Goal: Complete application form

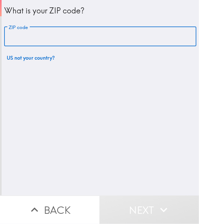
click at [70, 41] on input "ZIP code" at bounding box center [100, 37] width 192 height 20
paste input "[URL][DOMAIN_NAME]"
type input "[URL][DOMAIN_NAME]"
drag, startPoint x: 185, startPoint y: 35, endPoint x: -3, endPoint y: 34, distance: 187.8
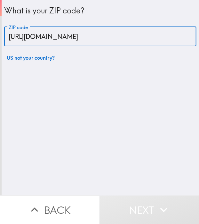
click at [0, 0] on html "What is your ZIP code? ZIP code [URL][DOMAIN_NAME] ZIP code US not your country…" at bounding box center [99, 0] width 199 height 0
click at [80, 35] on input "ZIP code" at bounding box center [100, 37] width 192 height 20
paste input "11801"
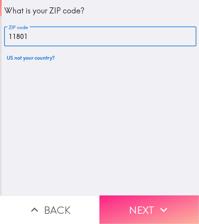
type input "11801"
click at [163, 206] on icon "button" at bounding box center [163, 210] width 14 height 14
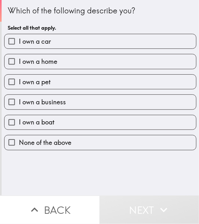
click at [58, 41] on label "I own a car" at bounding box center [99, 41] width 191 height 14
click at [19, 41] on input "I own a car" at bounding box center [11, 41] width 14 height 14
checkbox input "true"
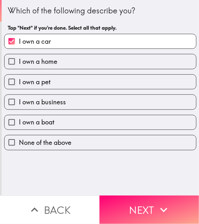
click at [55, 62] on span "I own a home" at bounding box center [38, 61] width 38 height 9
click at [19, 62] on input "I own a home" at bounding box center [11, 61] width 14 height 14
checkbox input "true"
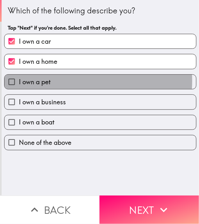
click at [54, 80] on label "I own a pet" at bounding box center [99, 82] width 191 height 14
click at [19, 80] on input "I own a pet" at bounding box center [11, 82] width 14 height 14
checkbox input "true"
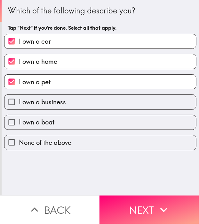
click at [53, 99] on span "I own a business" at bounding box center [42, 102] width 47 height 9
click at [19, 99] on input "I own a business" at bounding box center [11, 102] width 14 height 14
checkbox input "true"
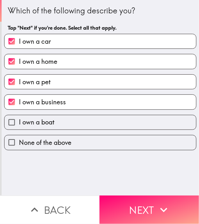
click at [57, 121] on label "I own a boat" at bounding box center [99, 122] width 191 height 14
click at [19, 121] on input "I own a boat" at bounding box center [11, 122] width 14 height 14
checkbox input "true"
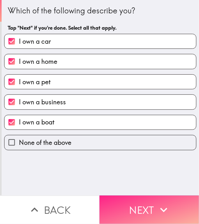
click at [127, 196] on button "Next" at bounding box center [148, 210] width 99 height 28
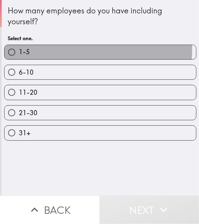
click at [88, 50] on label "1-5" at bounding box center [99, 52] width 191 height 14
click at [19, 50] on input "1-5" at bounding box center [11, 52] width 14 height 14
radio input "true"
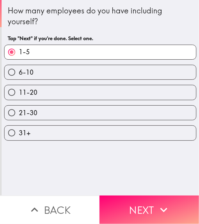
drag, startPoint x: 141, startPoint y: 201, endPoint x: 143, endPoint y: 197, distance: 3.7
click at [143, 201] on button "Next" at bounding box center [148, 210] width 99 height 28
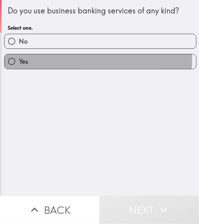
click at [84, 60] on label "Yes" at bounding box center [99, 61] width 191 height 14
click at [19, 60] on input "Yes" at bounding box center [11, 61] width 14 height 14
radio input "true"
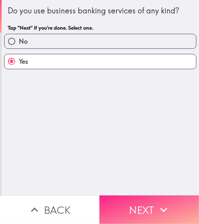
click at [144, 196] on button "Next" at bounding box center [148, 210] width 99 height 28
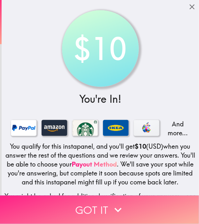
click at [131, 202] on button "Got it" at bounding box center [99, 210] width 199 height 28
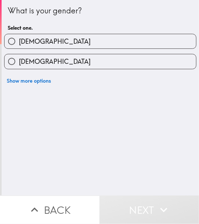
click at [20, 86] on button "Show more options" at bounding box center [28, 80] width 49 height 13
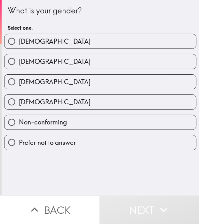
drag, startPoint x: 52, startPoint y: 43, endPoint x: 63, endPoint y: 34, distance: 14.2
click at [52, 43] on label "[DEMOGRAPHIC_DATA]" at bounding box center [99, 41] width 191 height 14
click at [19, 43] on input "[DEMOGRAPHIC_DATA]" at bounding box center [11, 41] width 14 height 14
radio input "true"
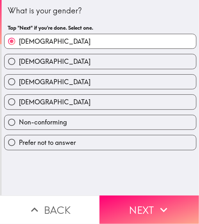
click at [157, 32] on div "[DEMOGRAPHIC_DATA]" at bounding box center [97, 39] width 197 height 20
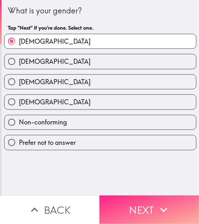
click at [148, 198] on button "Next" at bounding box center [148, 210] width 99 height 28
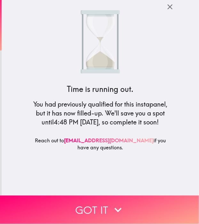
click at [113, 122] on h5 "You had previously qualified for this instapanel, but it has now filled-up. We'…" at bounding box center [100, 113] width 143 height 27
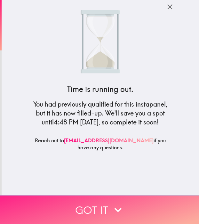
click at [97, 198] on button "Got it" at bounding box center [99, 210] width 199 height 28
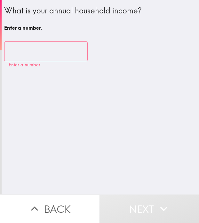
drag, startPoint x: 102, startPoint y: 120, endPoint x: 90, endPoint y: 101, distance: 22.9
click at [102, 119] on div "What is your annual household income? Enter a number. ​ Enter a number." at bounding box center [100, 97] width 197 height 195
click at [53, 57] on input "number" at bounding box center [45, 52] width 83 height 20
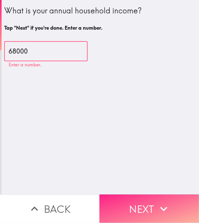
type input "68000"
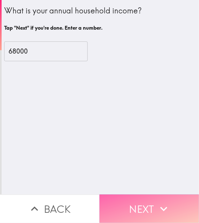
click at [169, 196] on button "Next" at bounding box center [148, 209] width 99 height 28
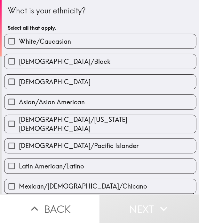
click at [77, 17] on div "What is your ethnicity? Select all that apply." at bounding box center [100, 19] width 185 height 29
click at [92, 65] on label "[DEMOGRAPHIC_DATA]/Black" at bounding box center [99, 61] width 191 height 14
click at [19, 65] on input "[DEMOGRAPHIC_DATA]/Black" at bounding box center [11, 61] width 14 height 14
checkbox input "true"
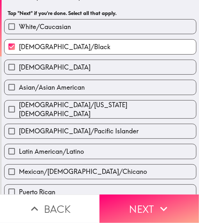
scroll to position [96, 0]
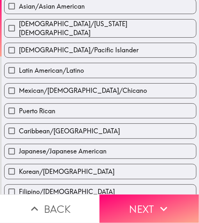
drag, startPoint x: 157, startPoint y: 206, endPoint x: 146, endPoint y: 174, distance: 33.9
click at [158, 206] on icon "button" at bounding box center [163, 209] width 14 height 14
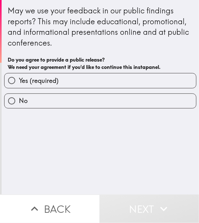
click at [80, 77] on label "Yes (required)" at bounding box center [99, 80] width 191 height 14
click at [19, 77] on input "Yes (required)" at bounding box center [11, 80] width 14 height 14
radio input "true"
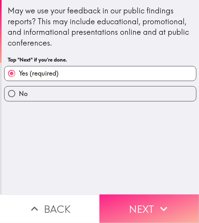
click at [148, 207] on button "Next" at bounding box center [148, 209] width 99 height 28
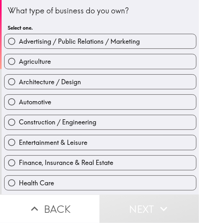
click at [144, 148] on label "Entertainment & Leisure" at bounding box center [99, 142] width 191 height 14
click at [19, 148] on input "Entertainment & Leisure" at bounding box center [11, 142] width 14 height 14
radio input "true"
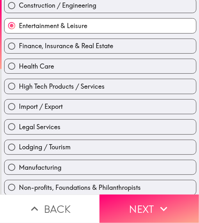
scroll to position [128, 0]
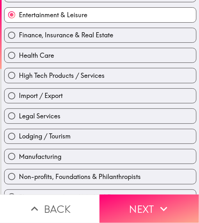
click at [112, 124] on div "Lodging / Tourism" at bounding box center [97, 134] width 197 height 20
click at [129, 118] on label "Legal Services" at bounding box center [99, 116] width 191 height 14
click at [19, 118] on input "Legal Services" at bounding box center [11, 116] width 14 height 14
radio input "true"
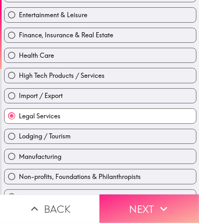
drag, startPoint x: 158, startPoint y: 194, endPoint x: 157, endPoint y: 190, distance: 4.6
click at [158, 195] on button "Next" at bounding box center [148, 209] width 99 height 28
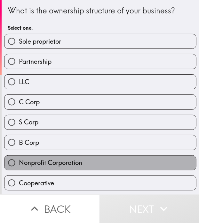
click at [127, 164] on label "Nonprofit Corporation" at bounding box center [99, 163] width 191 height 14
click at [19, 164] on input "Nonprofit Corporation" at bounding box center [11, 163] width 14 height 14
radio input "true"
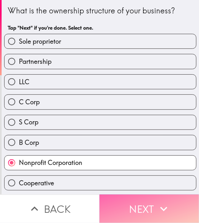
drag, startPoint x: 154, startPoint y: 209, endPoint x: 195, endPoint y: 168, distance: 58.3
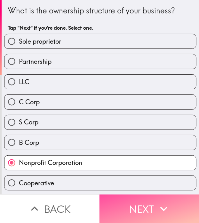
click at [156, 209] on icon "button" at bounding box center [163, 209] width 14 height 14
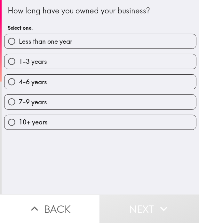
click at [31, 87] on label "4-6 years" at bounding box center [99, 82] width 191 height 14
click at [19, 87] on input "4-6 years" at bounding box center [11, 82] width 14 height 14
radio input "true"
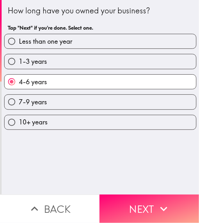
click at [175, 160] on div "How long have you owned your business? Tap "Next" if you're done. Select one. L…" at bounding box center [100, 97] width 197 height 195
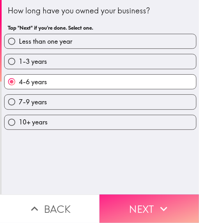
click at [170, 201] on button "Next" at bounding box center [148, 209] width 99 height 28
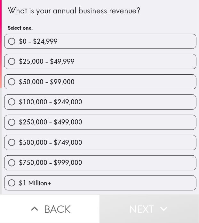
click at [28, 137] on label "$500,000 - $749,000" at bounding box center [99, 142] width 191 height 14
click at [19, 137] on input "$500,000 - $749,000" at bounding box center [11, 142] width 14 height 14
radio input "true"
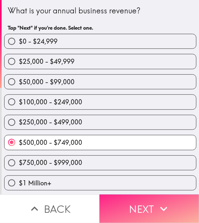
click at [158, 203] on icon "button" at bounding box center [163, 209] width 14 height 14
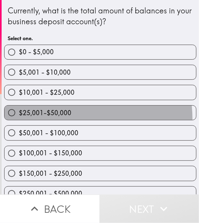
click at [45, 119] on label "$25,001-$50,000" at bounding box center [99, 113] width 191 height 14
click at [19, 119] on input "$25,001-$50,000" at bounding box center [11, 113] width 14 height 14
radio input "true"
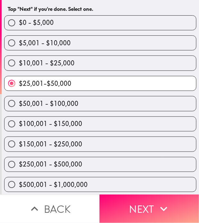
scroll to position [32, 0]
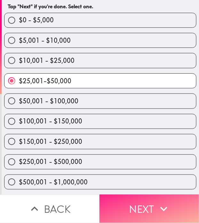
click at [149, 200] on button "Next" at bounding box center [148, 209] width 99 height 28
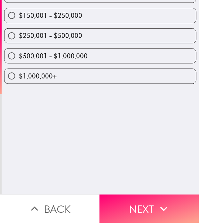
scroll to position [0, 0]
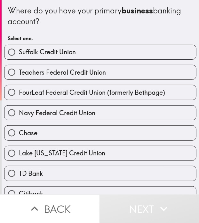
drag, startPoint x: 106, startPoint y: 28, endPoint x: 121, endPoint y: 60, distance: 35.6
click at [107, 28] on div "Where do you have your primary business banking account? Select one." at bounding box center [100, 25] width 185 height 40
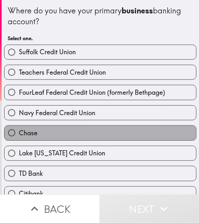
click at [130, 138] on label "Chase" at bounding box center [99, 133] width 191 height 14
click at [19, 138] on input "Chase" at bounding box center [11, 133] width 14 height 14
radio input "true"
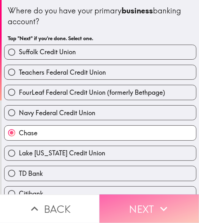
click at [135, 198] on button "Next" at bounding box center [148, 209] width 99 height 28
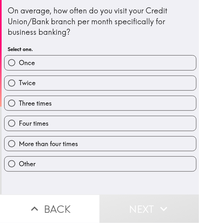
click at [105, 117] on label "Four times" at bounding box center [99, 123] width 191 height 14
click at [19, 117] on input "Four times" at bounding box center [11, 123] width 14 height 14
radio input "true"
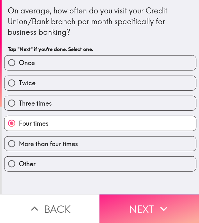
click at [157, 202] on icon "button" at bounding box center [163, 209] width 14 height 14
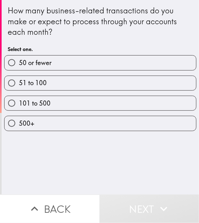
drag, startPoint x: 96, startPoint y: 30, endPoint x: 106, endPoint y: 53, distance: 25.5
click at [96, 30] on div "How many business-related transactions do you make or expect to process through…" at bounding box center [100, 21] width 185 height 32
click at [112, 72] on div "51 to 100" at bounding box center [97, 81] width 197 height 20
click at [102, 97] on label "101 to 500" at bounding box center [99, 103] width 191 height 14
click at [19, 97] on input "101 to 500" at bounding box center [11, 103] width 14 height 14
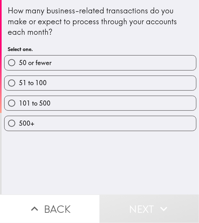
radio input "true"
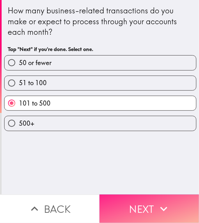
drag, startPoint x: 163, startPoint y: 207, endPoint x: 161, endPoint y: 202, distance: 5.0
click at [162, 207] on icon "button" at bounding box center [163, 209] width 14 height 14
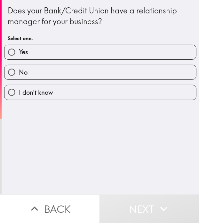
drag, startPoint x: 91, startPoint y: 122, endPoint x: 85, endPoint y: 104, distance: 18.9
click at [91, 122] on div "Does your Bank/Credit Union have a relationship manager for your business? Sele…" at bounding box center [100, 97] width 197 height 195
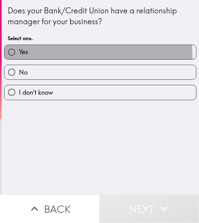
click at [81, 57] on label "Yes" at bounding box center [99, 52] width 191 height 14
click at [19, 57] on input "Yes" at bounding box center [11, 52] width 14 height 14
radio input "true"
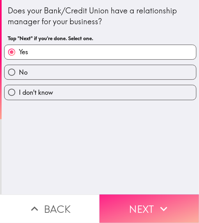
click at [156, 195] on button "Next" at bounding box center [148, 209] width 99 height 28
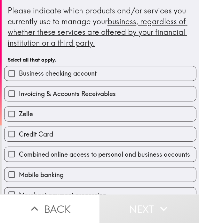
click at [72, 107] on label "Zelle" at bounding box center [99, 114] width 191 height 14
click at [19, 107] on input "Zelle" at bounding box center [11, 114] width 14 height 14
checkbox input "true"
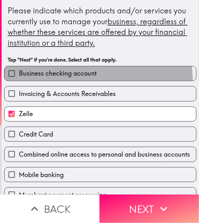
click at [82, 81] on label "Business checking account" at bounding box center [99, 73] width 191 height 14
click at [19, 81] on input "Business checking account" at bounding box center [11, 73] width 14 height 14
checkbox input "true"
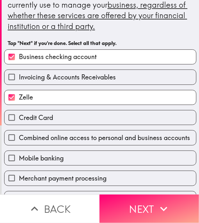
scroll to position [96, 0]
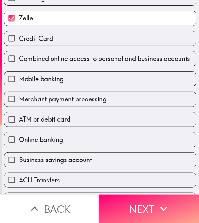
click at [80, 121] on label "ATM or debit card" at bounding box center [99, 119] width 191 height 14
click at [19, 121] on input "ATM or debit card" at bounding box center [11, 119] width 14 height 14
checkbox input "true"
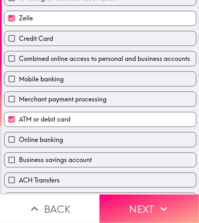
click at [117, 160] on label "Business savings account" at bounding box center [99, 160] width 191 height 14
click at [19, 160] on input "Business savings account" at bounding box center [11, 160] width 14 height 14
checkbox input "true"
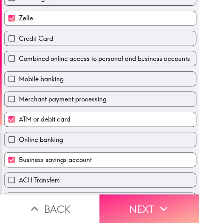
click at [149, 197] on button "Next" at bounding box center [148, 209] width 99 height 28
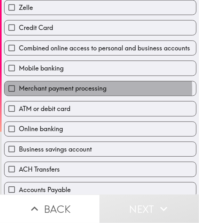
click at [35, 89] on span "Merchant payment processing" at bounding box center [62, 88] width 87 height 9
click at [19, 89] on input "Merchant payment processing" at bounding box center [11, 88] width 14 height 14
checkbox input "true"
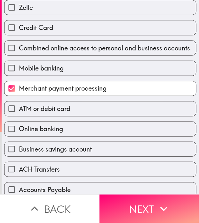
click at [80, 142] on label "Business savings account" at bounding box center [99, 149] width 191 height 14
click at [19, 142] on input "Business savings account" at bounding box center [11, 149] width 14 height 14
checkbox input "true"
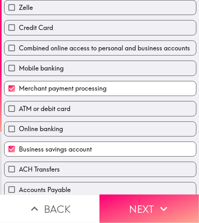
click at [84, 57] on div "Mobile banking" at bounding box center [97, 66] width 197 height 20
click at [123, 58] on div "Mobile banking" at bounding box center [97, 66] width 197 height 20
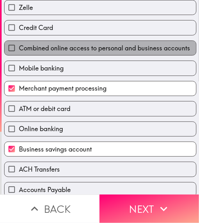
click at [129, 51] on span "Combined online access to personal and business accounts" at bounding box center [104, 48] width 171 height 9
click at [19, 51] on input "Combined online access to personal and business accounts" at bounding box center [11, 48] width 14 height 14
checkbox input "true"
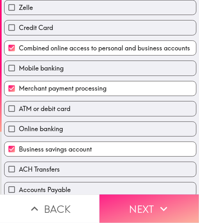
click at [153, 200] on button "Next" at bounding box center [148, 209] width 99 height 28
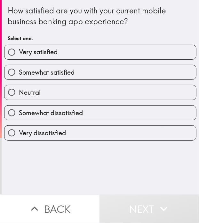
drag, startPoint x: 186, startPoint y: 166, endPoint x: 169, endPoint y: 150, distance: 24.2
click at [186, 165] on div "How satisfied are you with your current mobile business banking app experience?…" at bounding box center [100, 97] width 197 height 195
click at [125, 109] on label "Somewhat dissatisfied" at bounding box center [99, 113] width 191 height 14
click at [19, 109] on input "Somewhat dissatisfied" at bounding box center [11, 113] width 14 height 14
radio input "true"
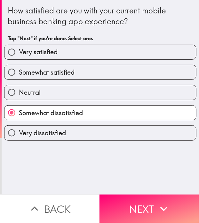
click at [134, 81] on div "Neutral" at bounding box center [97, 90] width 197 height 20
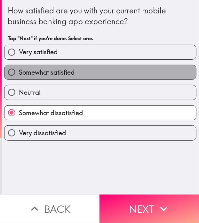
click at [149, 72] on label "Somewhat satisfied" at bounding box center [99, 72] width 191 height 14
click at [19, 72] on input "Somewhat satisfied" at bounding box center [11, 72] width 14 height 14
radio input "true"
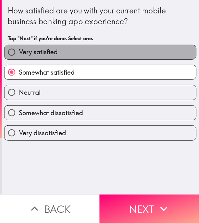
click at [144, 50] on label "Very satisfied" at bounding box center [99, 52] width 191 height 14
click at [19, 50] on input "Very satisfied" at bounding box center [11, 52] width 14 height 14
radio input "true"
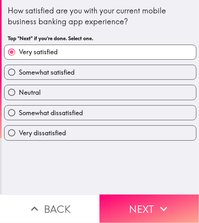
drag, startPoint x: 165, startPoint y: 198, endPoint x: 198, endPoint y: 176, distance: 39.8
click at [165, 202] on icon "button" at bounding box center [163, 209] width 14 height 14
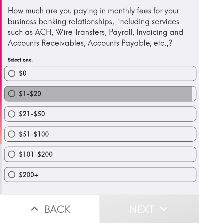
click at [32, 90] on span "$1-$20" at bounding box center [30, 93] width 22 height 9
click at [19, 90] on input "$1-$20" at bounding box center [11, 94] width 14 height 14
radio input "true"
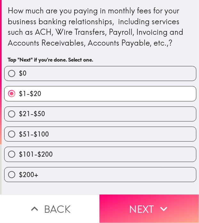
click at [69, 142] on div "$101-$200" at bounding box center [97, 152] width 197 height 20
click at [87, 144] on div "$101-$200" at bounding box center [97, 152] width 197 height 20
click at [69, 153] on label "$101-$200" at bounding box center [99, 154] width 191 height 14
click at [19, 153] on input "$101-$200" at bounding box center [11, 154] width 14 height 14
radio input "true"
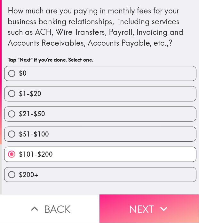
click at [144, 209] on button "Next" at bounding box center [148, 209] width 99 height 28
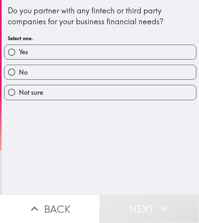
click at [86, 56] on label "Yes" at bounding box center [99, 52] width 191 height 14
click at [19, 56] on input "Yes" at bounding box center [11, 52] width 14 height 14
radio input "true"
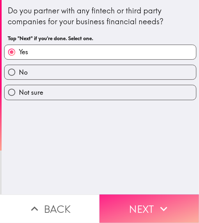
click at [148, 201] on button "Next" at bounding box center [148, 209] width 99 height 28
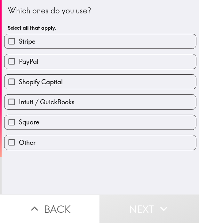
click at [111, 172] on div "Which ones do you use? Select all that apply. Stripe PayPal Shopify Capital Int…" at bounding box center [100, 97] width 197 height 195
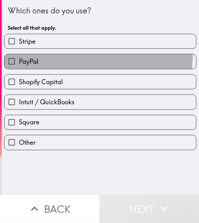
click at [78, 54] on label "PayPal" at bounding box center [99, 61] width 191 height 14
click at [19, 54] on input "PayPal" at bounding box center [11, 61] width 14 height 14
checkbox input "true"
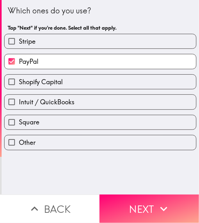
drag, startPoint x: 109, startPoint y: 48, endPoint x: 119, endPoint y: 59, distance: 15.1
click at [109, 48] on label "Stripe" at bounding box center [99, 41] width 191 height 14
click at [19, 48] on input "Stripe" at bounding box center [11, 41] width 14 height 14
checkbox input "true"
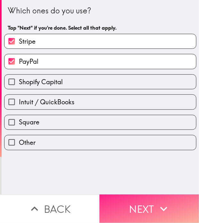
click at [163, 211] on button "Next" at bounding box center [148, 209] width 99 height 28
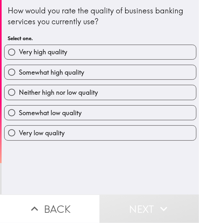
drag, startPoint x: 96, startPoint y: 177, endPoint x: 97, endPoint y: 128, distance: 49.5
click at [97, 177] on div "How would you rate the quality of business banking services you currently use? …" at bounding box center [100, 97] width 197 height 195
click at [92, 102] on div "Somewhat low quality" at bounding box center [97, 110] width 197 height 20
click at [131, 92] on label "Neither high nor low quality" at bounding box center [99, 92] width 191 height 14
click at [19, 92] on input "Neither high nor low quality" at bounding box center [11, 92] width 14 height 14
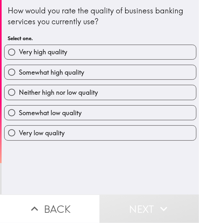
radio input "true"
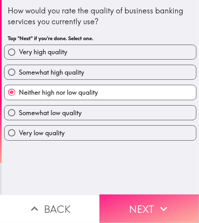
click at [149, 210] on button "Next" at bounding box center [148, 209] width 99 height 28
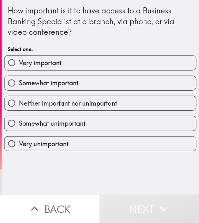
click at [119, 96] on label "Neither important nor unimportant" at bounding box center [99, 103] width 191 height 14
click at [19, 96] on input "Neither important nor unimportant" at bounding box center [11, 103] width 14 height 14
radio input "true"
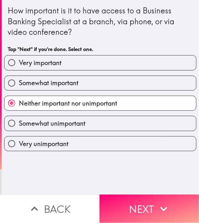
click at [112, 77] on label "Somewhat important" at bounding box center [99, 83] width 191 height 14
click at [19, 77] on input "Somewhat important" at bounding box center [11, 83] width 14 height 14
radio input "true"
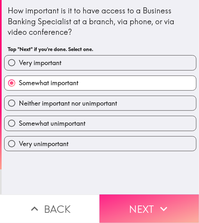
click at [151, 200] on button "Next" at bounding box center [148, 209] width 99 height 28
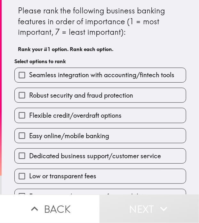
click at [70, 83] on div "Robust security and fraud protection" at bounding box center [97, 93] width 177 height 20
drag, startPoint x: 93, startPoint y: 76, endPoint x: 93, endPoint y: 87, distance: 11.2
click at [93, 76] on span "Seamless integration with accounting/fintech tools" at bounding box center [101, 75] width 145 height 9
click at [29, 76] on input "Seamless integration with accounting/fintech tools" at bounding box center [22, 75] width 14 height 14
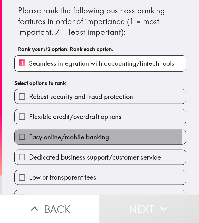
click at [81, 135] on span "Easy online/mobile banking" at bounding box center [69, 137] width 80 height 9
click at [29, 135] on input "Easy online/mobile banking" at bounding box center [22, 137] width 14 height 14
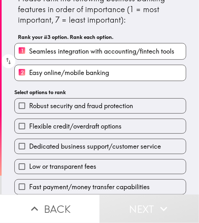
scroll to position [16, 0]
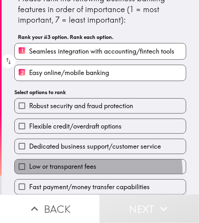
click at [84, 169] on label "Low or transparent fees" at bounding box center [100, 167] width 171 height 14
click at [29, 169] on input "Low or transparent fees" at bounding box center [22, 167] width 14 height 14
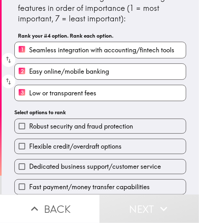
click at [96, 145] on span "Flexible credit/overdraft options" at bounding box center [75, 146] width 92 height 9
click at [29, 145] on input "Flexible credit/overdraft options" at bounding box center [22, 146] width 14 height 14
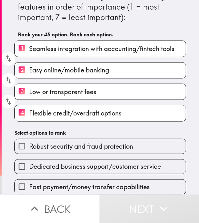
click at [84, 174] on div "Fast payment/money transfer capabilities" at bounding box center [97, 184] width 177 height 20
click at [95, 162] on span "Dedicated business support/customer service" at bounding box center [95, 166] width 132 height 9
click at [29, 161] on input "Dedicated business support/customer service" at bounding box center [22, 167] width 14 height 14
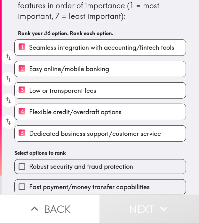
click at [85, 180] on label "Fast payment/money transfer capabilities" at bounding box center [100, 187] width 171 height 14
click at [29, 180] on input "Fast payment/money transfer capabilities" at bounding box center [22, 187] width 14 height 14
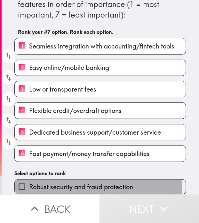
click at [76, 183] on span "Robust security and fraud protection" at bounding box center [81, 187] width 104 height 9
click at [29, 180] on input "Robust security and fraud protection" at bounding box center [22, 187] width 14 height 14
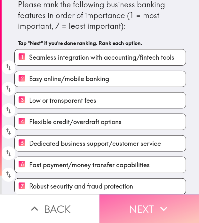
click at [157, 204] on icon "button" at bounding box center [163, 209] width 14 height 14
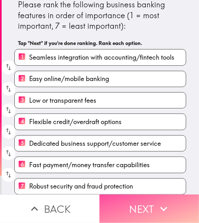
scroll to position [0, 0]
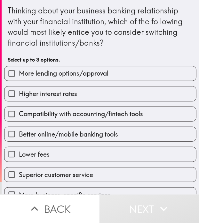
click at [64, 79] on label "More lending options/approval" at bounding box center [99, 73] width 191 height 14
click at [19, 79] on input "More lending options/approval" at bounding box center [11, 73] width 14 height 14
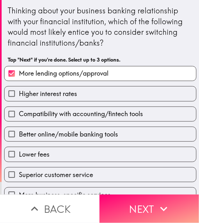
click at [69, 74] on span "More lending options/approval" at bounding box center [63, 73] width 89 height 9
click at [19, 74] on input "More lending options/approval" at bounding box center [11, 73] width 14 height 14
checkbox input "false"
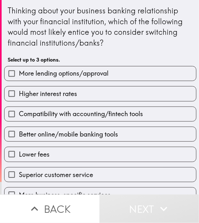
click at [60, 128] on label "Better online/mobile banking tools" at bounding box center [99, 134] width 191 height 14
click at [19, 128] on input "Better online/mobile banking tools" at bounding box center [11, 134] width 14 height 14
checkbox input "true"
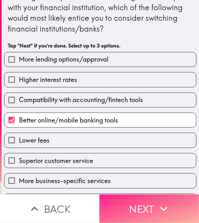
scroll to position [32, 0]
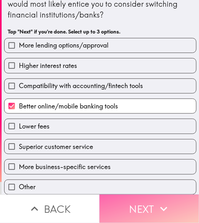
click at [131, 198] on button "Next" at bounding box center [148, 209] width 99 height 28
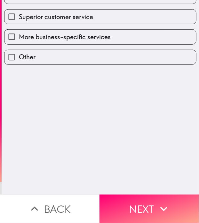
scroll to position [0, 0]
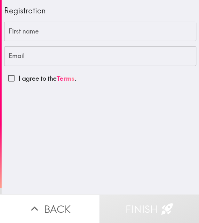
click at [49, 42] on div "First name First name Email Email I agree to the Terms ." at bounding box center [100, 54] width 192 height 64
drag, startPoint x: 10, startPoint y: 78, endPoint x: 4, endPoint y: 105, distance: 27.4
click at [10, 78] on input "I agree to the Terms ." at bounding box center [11, 78] width 14 height 14
checkbox input "true"
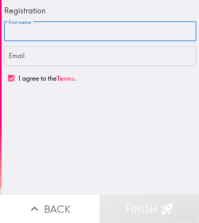
click at [80, 31] on input "First name" at bounding box center [100, 32] width 192 height 20
paste input "Oiiver"
type input "Oiiver"
click at [72, 61] on input "Email" at bounding box center [100, 56] width 192 height 20
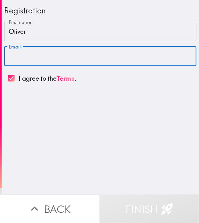
paste input "[EMAIL_ADDRESS][DOMAIN_NAME]"
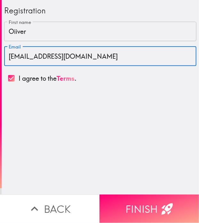
type input "[EMAIL_ADDRESS][DOMAIN_NAME]"
click at [141, 201] on button "Finish" at bounding box center [148, 209] width 99 height 28
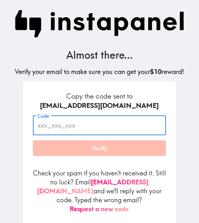
click at [125, 123] on input "Code" at bounding box center [99, 126] width 133 height 20
paste input "Ry2_Rpr_NMg"
type input "Ry2_Rpr_NMg"
click at [129, 88] on div "Copy the code sent to [EMAIL_ADDRESS][DOMAIN_NAME] Code Ry2_Rpr_NMg Code Verify…" at bounding box center [99, 155] width 153 height 148
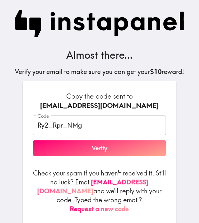
click at [108, 152] on button "Verify" at bounding box center [99, 149] width 133 height 16
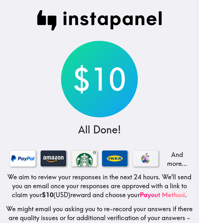
drag, startPoint x: 157, startPoint y: 100, endPoint x: 160, endPoint y: 96, distance: 4.6
click at [159, 100] on div "$10 All Done! And more... We aim to review your responses in the next 24 hours.…" at bounding box center [99, 121] width 199 height 242
